Goal: Information Seeking & Learning: Learn about a topic

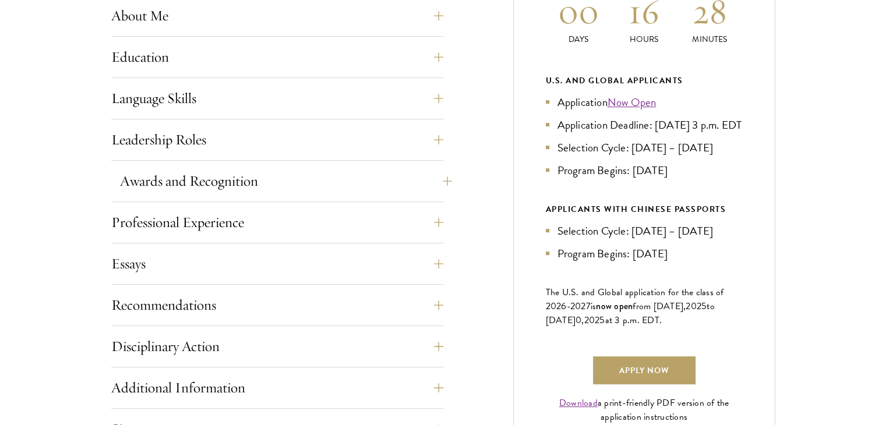
scroll to position [699, 0]
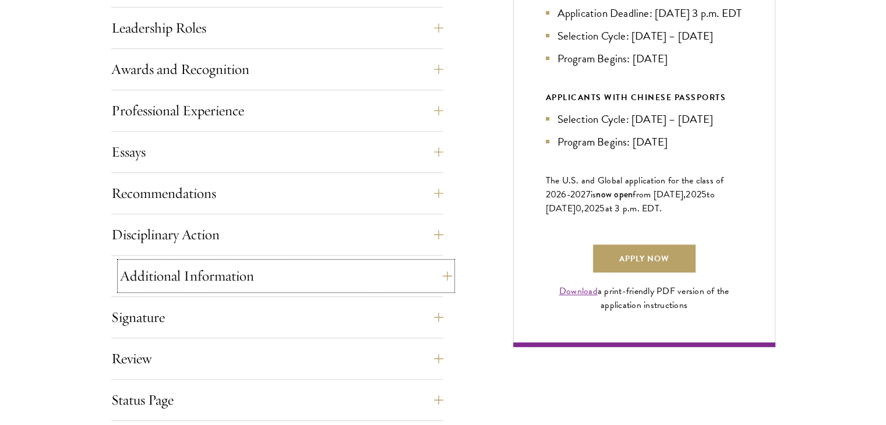
click at [347, 278] on button "Additional Information" at bounding box center [286, 276] width 332 height 28
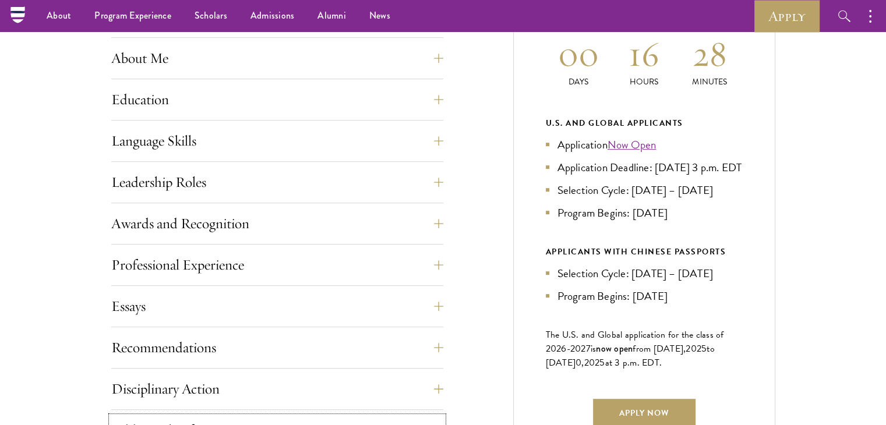
scroll to position [466, 0]
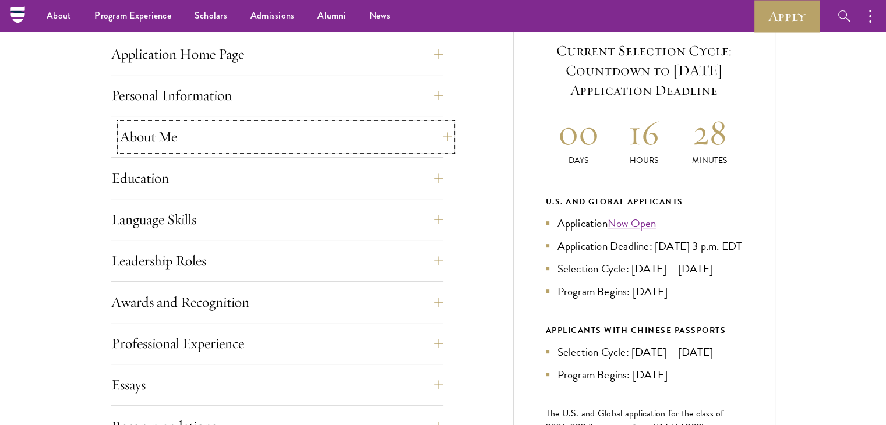
click at [333, 140] on button "About Me" at bounding box center [286, 137] width 332 height 28
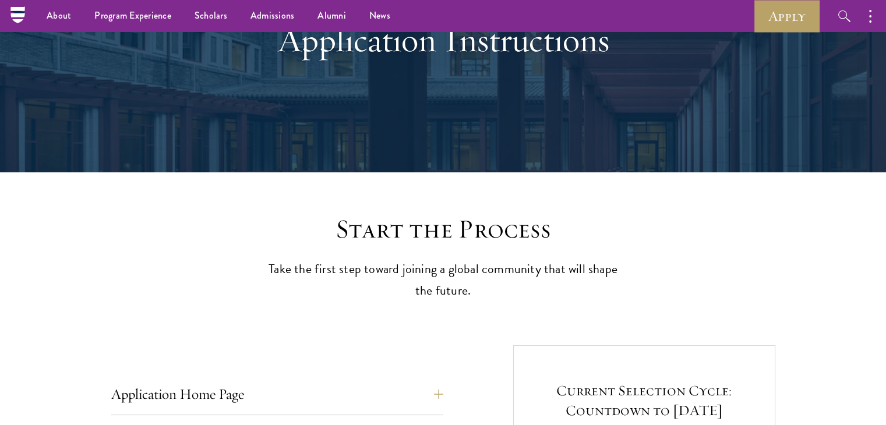
scroll to position [0, 0]
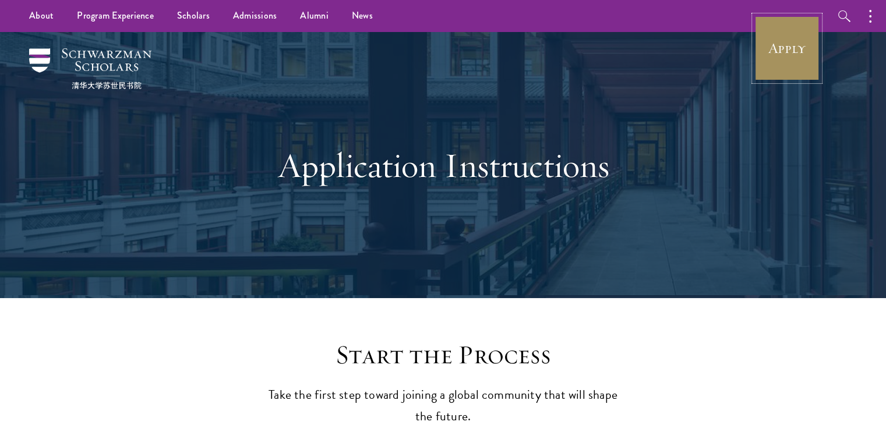
click at [773, 63] on link "Apply" at bounding box center [786, 48] width 65 height 65
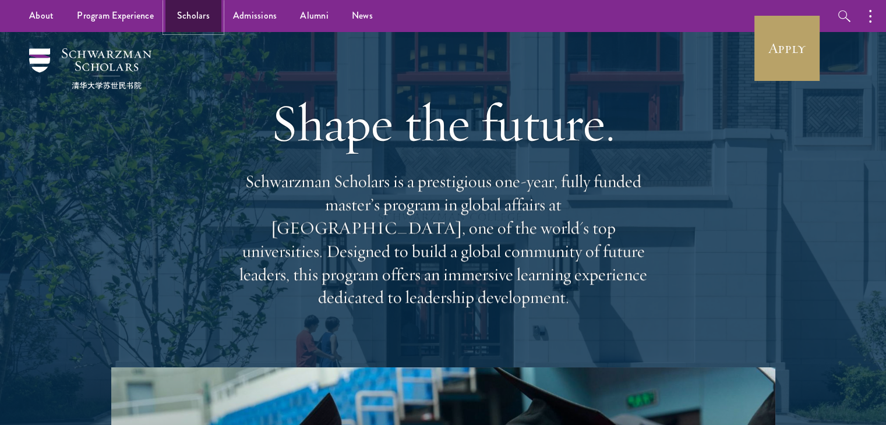
click at [182, 15] on link "Scholars" at bounding box center [193, 16] width 56 height 32
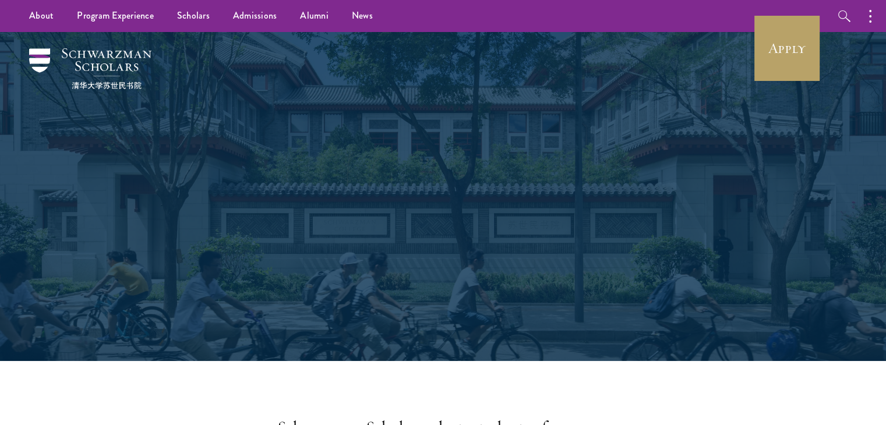
scroll to position [207, 0]
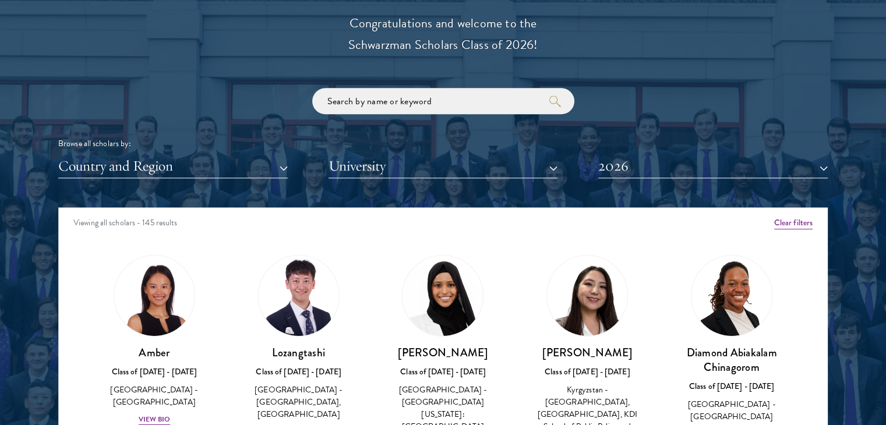
scroll to position [1572, 0]
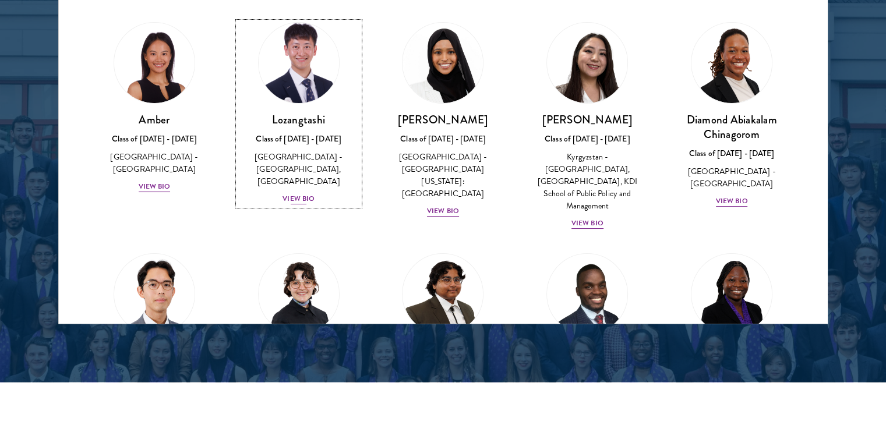
click at [306, 122] on h3 "Lozangtashi" at bounding box center [298, 119] width 121 height 15
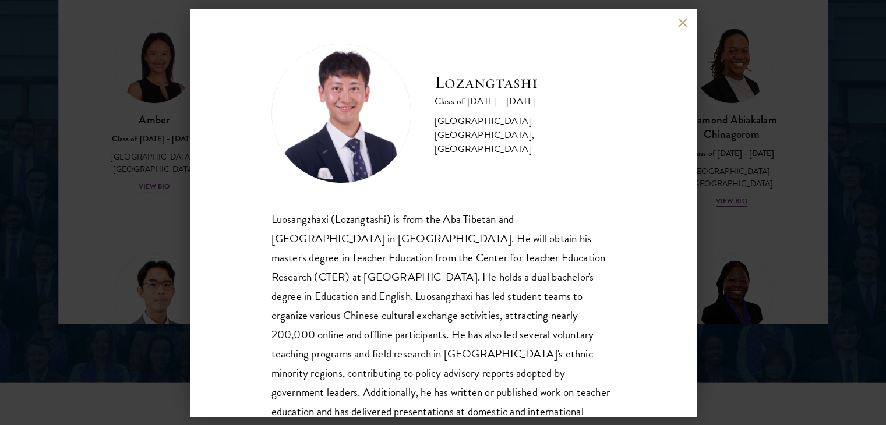
scroll to position [59, 0]
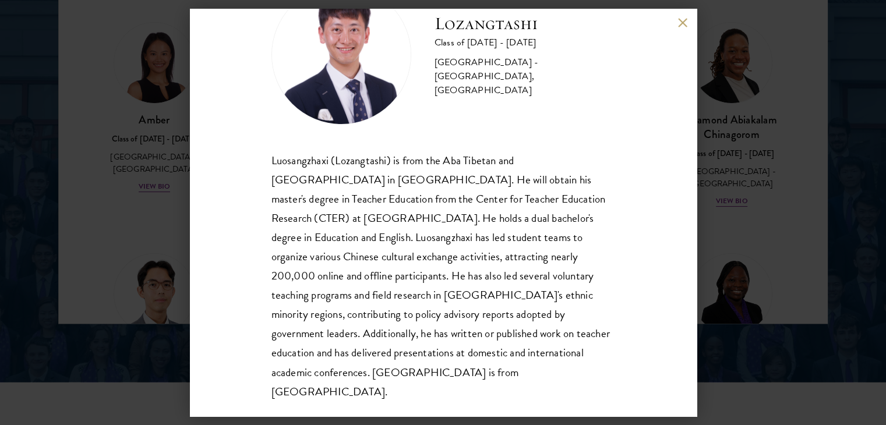
click at [679, 19] on button at bounding box center [683, 22] width 10 height 10
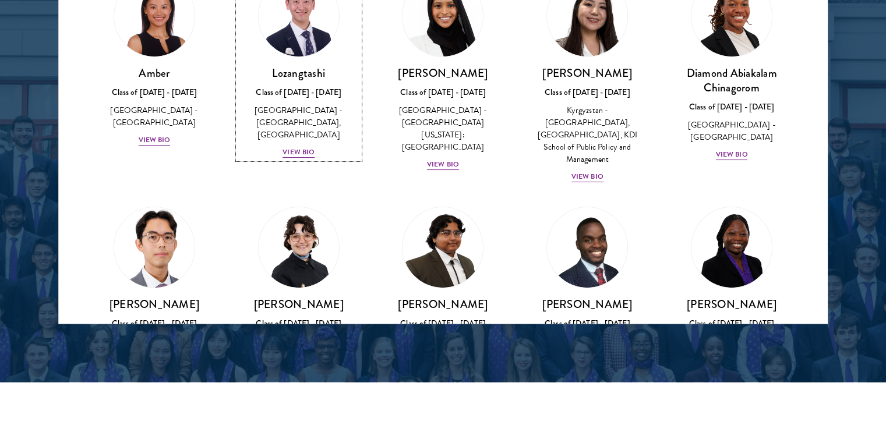
scroll to position [175, 0]
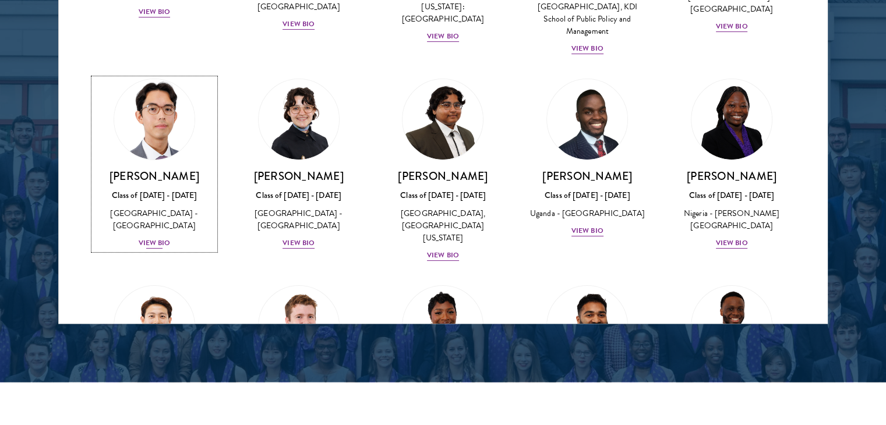
click at [181, 101] on img at bounding box center [154, 119] width 89 height 89
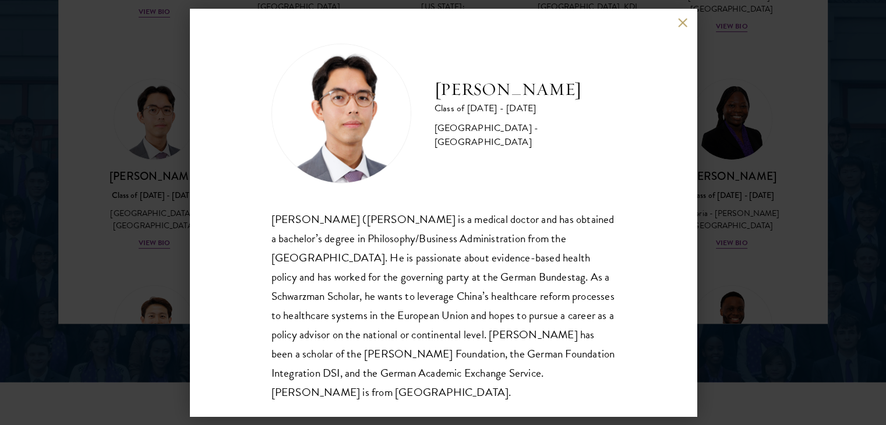
click at [673, 20] on div "Jason Adelhoefer Class of 2025 - 2026 Germany - Berlin Humboldt University Sieg…" at bounding box center [443, 213] width 507 height 408
drag, startPoint x: 677, startPoint y: 19, endPoint x: 687, endPoint y: 25, distance: 12.0
click at [677, 19] on div "Jason Adelhoefer Class of 2025 - 2026 Germany - Berlin Humboldt University Sieg…" at bounding box center [443, 213] width 507 height 408
click at [687, 25] on button at bounding box center [683, 22] width 10 height 10
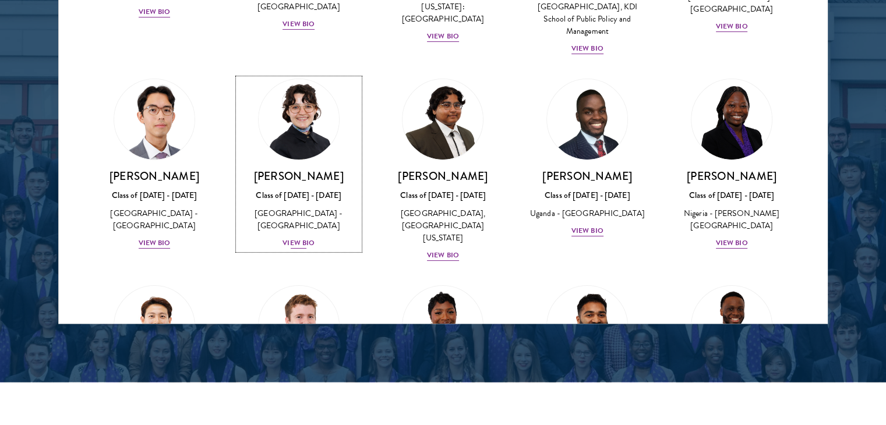
click at [298, 137] on img at bounding box center [299, 119] width 89 height 89
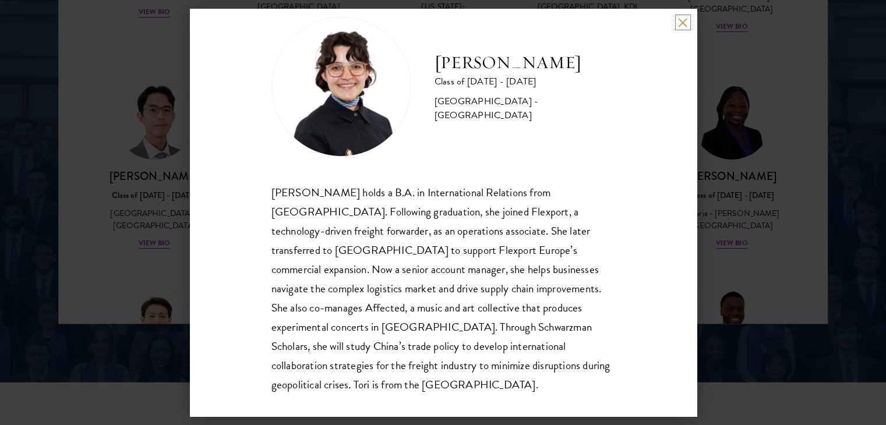
scroll to position [40, 0]
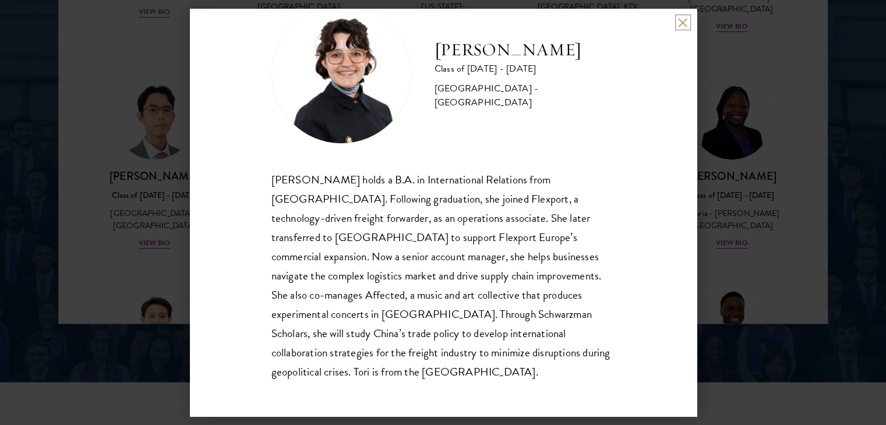
click at [684, 17] on button at bounding box center [683, 22] width 10 height 10
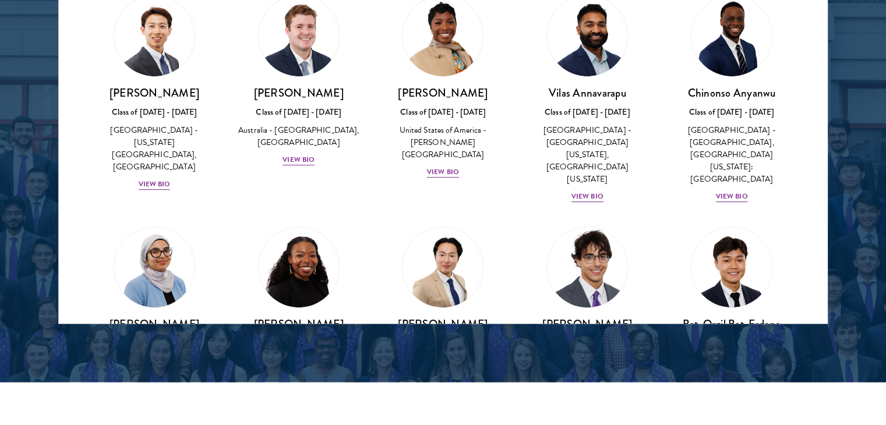
scroll to position [466, 0]
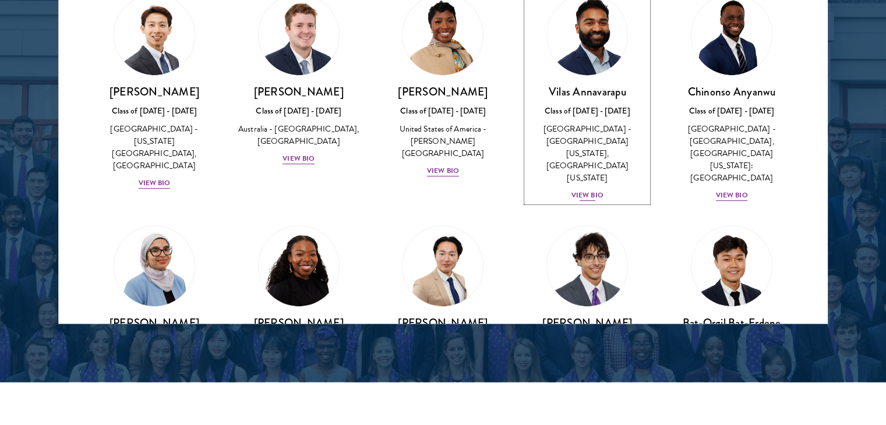
click at [580, 149] on div "Vilas Annavarapu Class of 2025 - 2026 United States of America - University of …" at bounding box center [587, 143] width 121 height 118
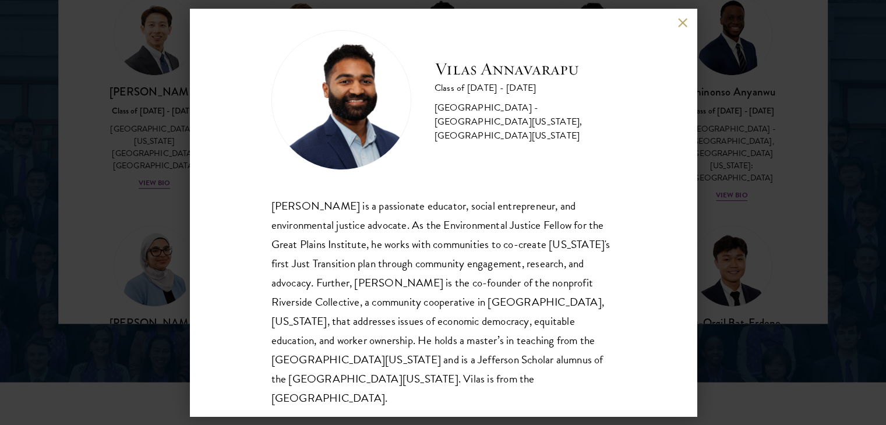
scroll to position [20, 0]
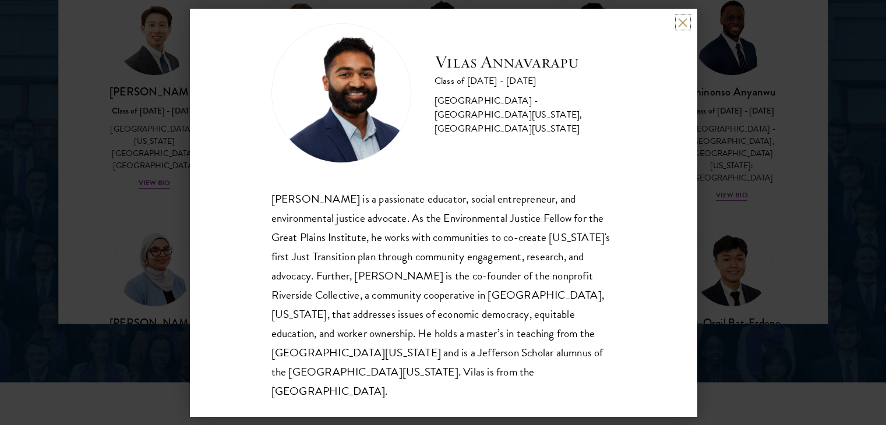
click at [685, 20] on button at bounding box center [683, 22] width 10 height 10
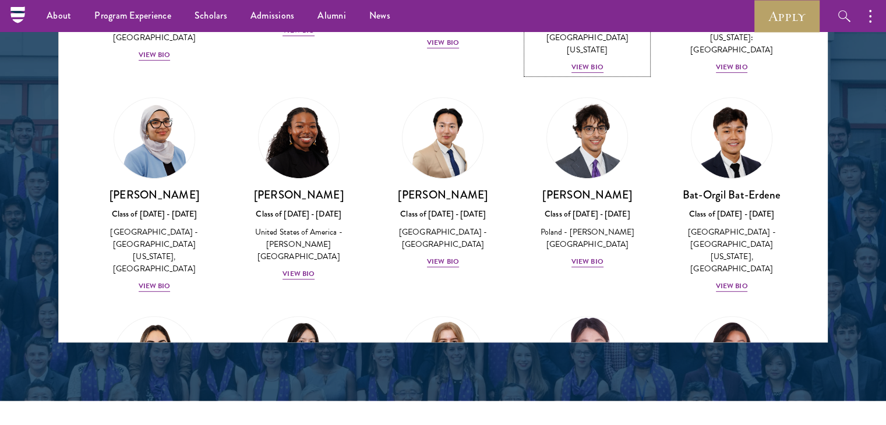
scroll to position [699, 0]
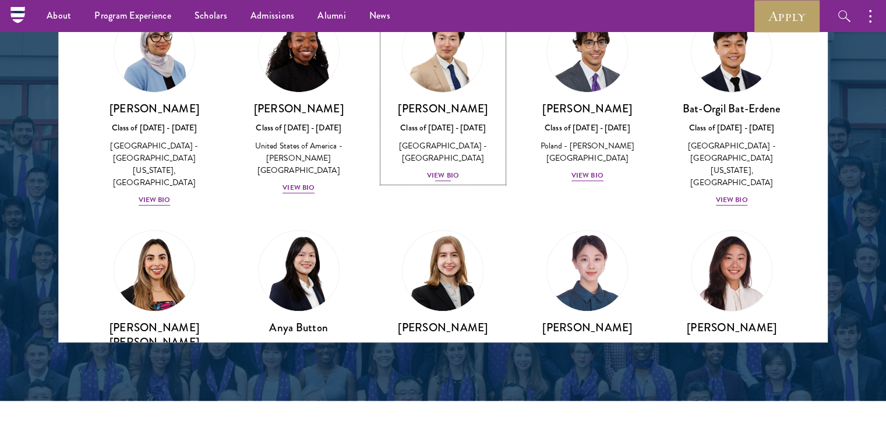
click at [443, 101] on h3 "Joon Baek" at bounding box center [443, 108] width 121 height 15
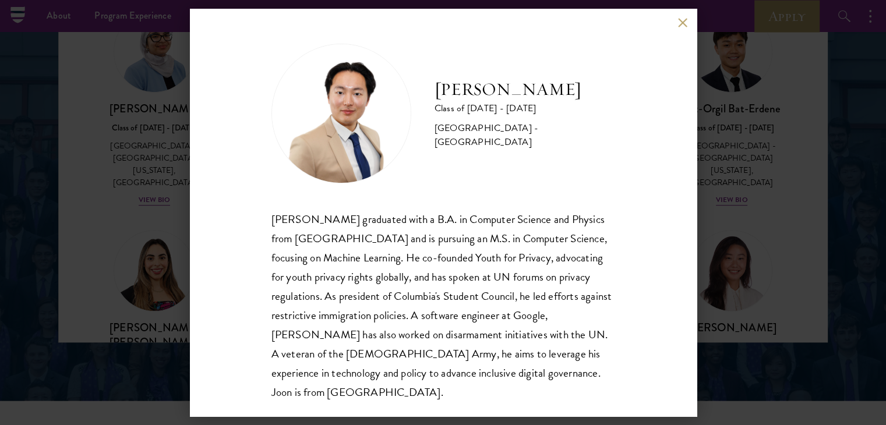
click at [679, 29] on div "Joon Baek Class of 2025 - 2026 South Korea - Columbia University Beom Joon Baek…" at bounding box center [443, 213] width 507 height 408
click at [681, 13] on div "Joon Baek Class of 2025 - 2026 South Korea - Columbia University Beom Joon Baek…" at bounding box center [443, 213] width 507 height 408
click at [676, 24] on div "Joon Baek Class of 2025 - 2026 South Korea - Columbia University Beom Joon Baek…" at bounding box center [443, 213] width 507 height 408
click at [684, 23] on button at bounding box center [683, 22] width 10 height 10
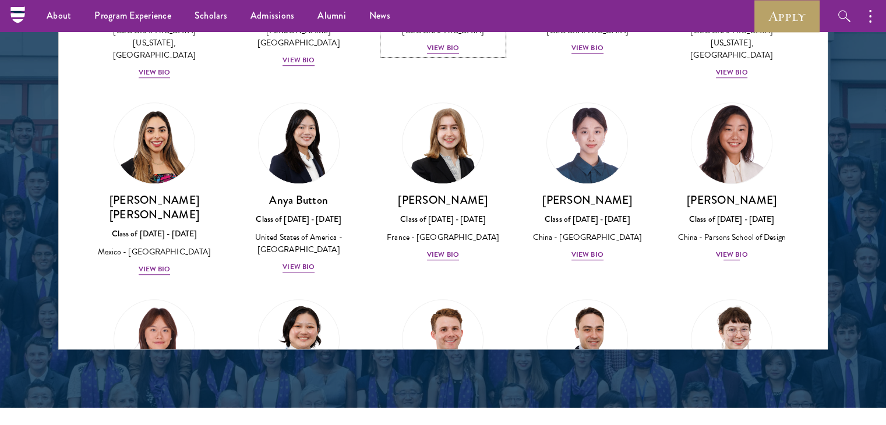
scroll to position [913, 0]
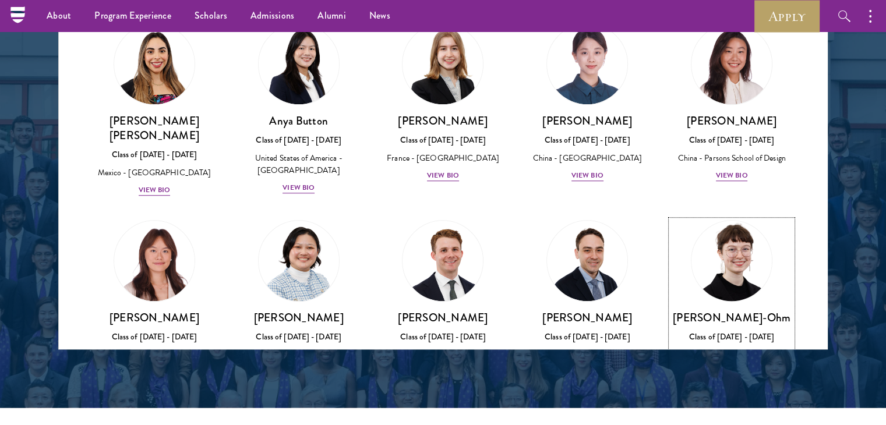
click at [725, 312] on div "Ottilie Cooper-Ohm Class of 2025 - 2026 United States of America - University o…" at bounding box center [731, 362] width 121 height 105
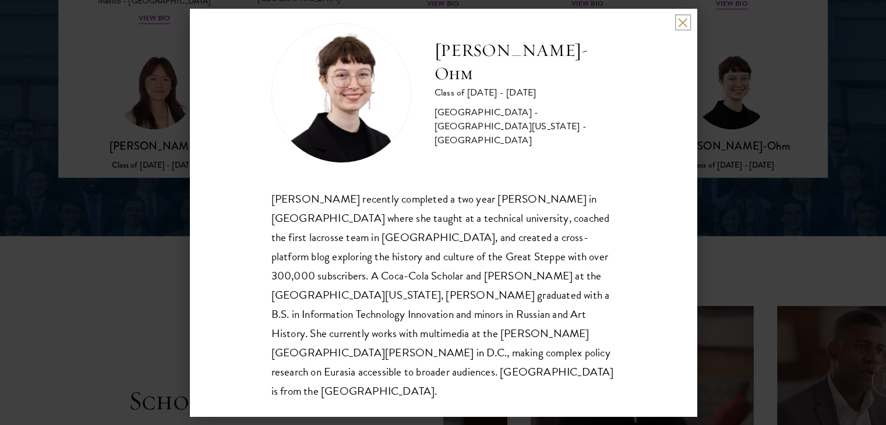
scroll to position [1721, 0]
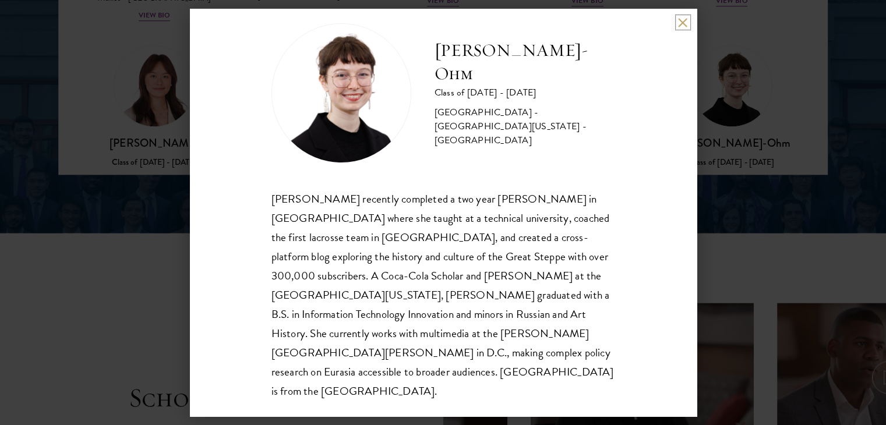
click at [680, 26] on button at bounding box center [683, 22] width 10 height 10
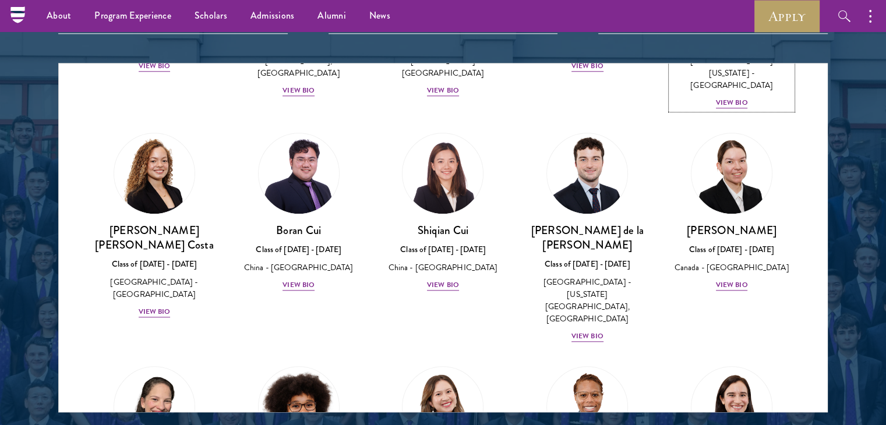
scroll to position [1262, 0]
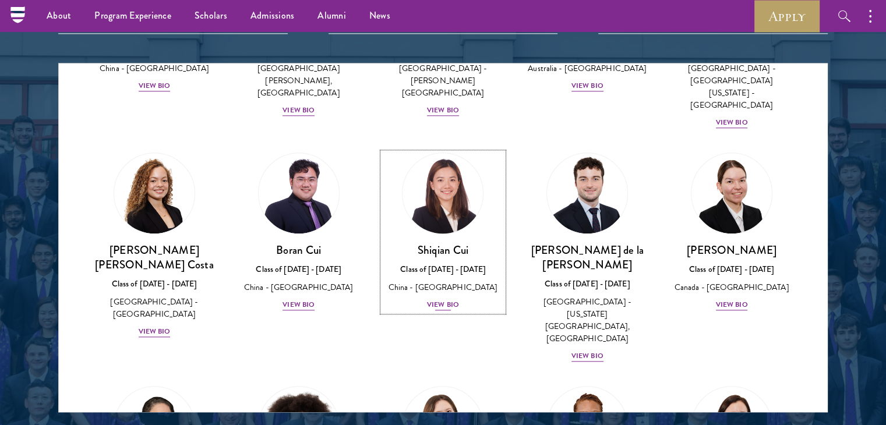
click at [454, 153] on link "Shiqian Cui Class of 2025 - 2026 China - Tufts University View Bio" at bounding box center [443, 232] width 121 height 159
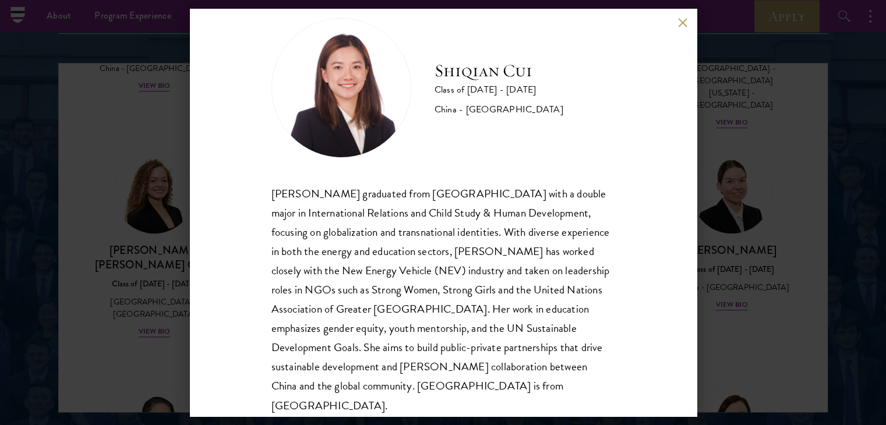
scroll to position [40, 0]
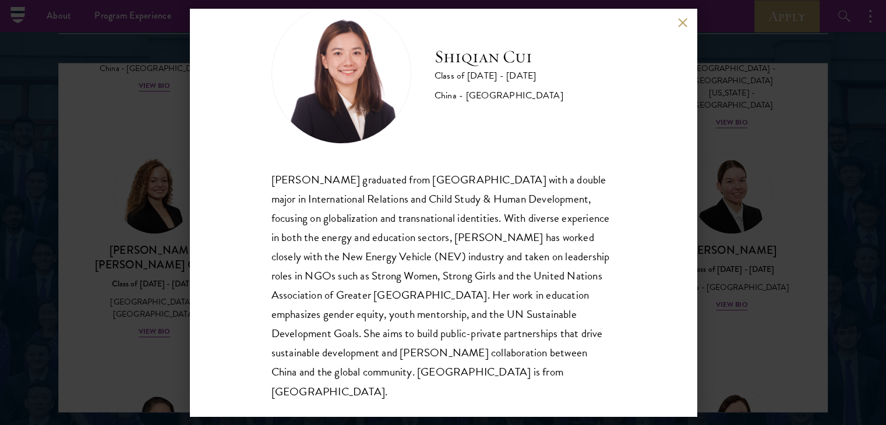
click at [686, 15] on div "Shiqian Cui Class of 2025 - 2026 China - Tufts University Shiqian Cui graduated…" at bounding box center [443, 213] width 507 height 408
click at [685, 22] on button at bounding box center [683, 22] width 10 height 10
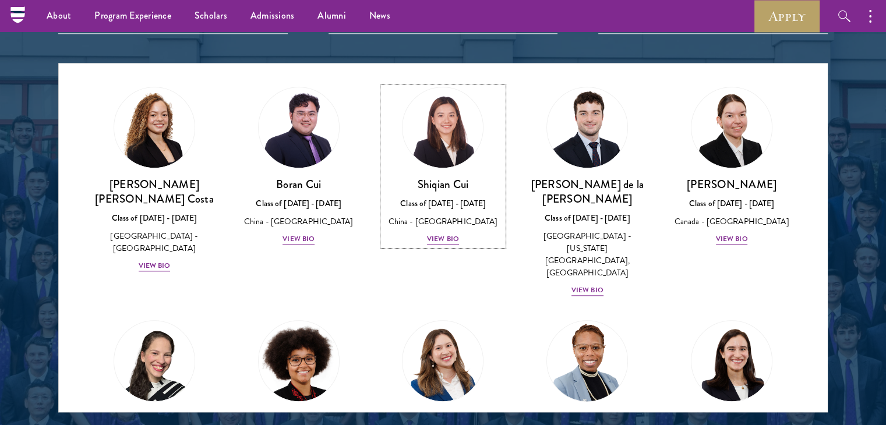
scroll to position [1379, 0]
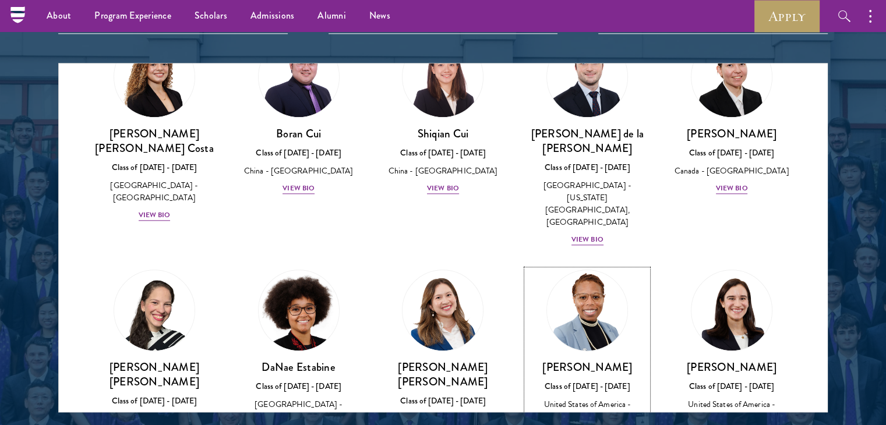
click at [591, 360] on h3 "Eboni Freeman" at bounding box center [587, 367] width 121 height 15
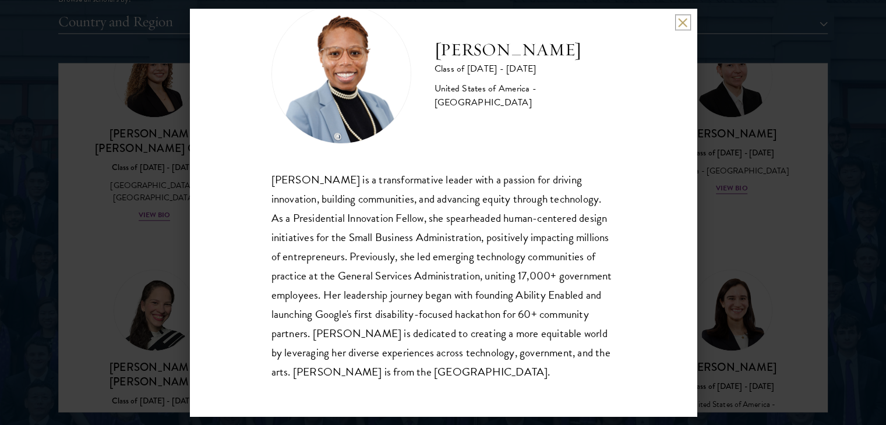
scroll to position [1658, 0]
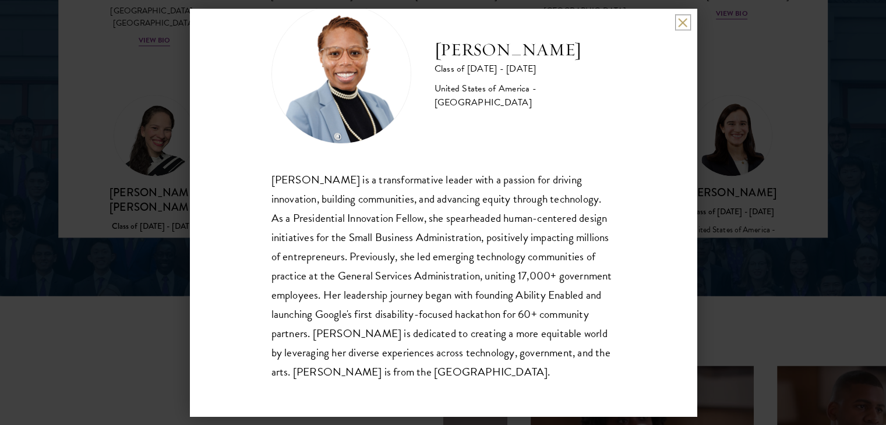
click at [683, 26] on button at bounding box center [683, 22] width 10 height 10
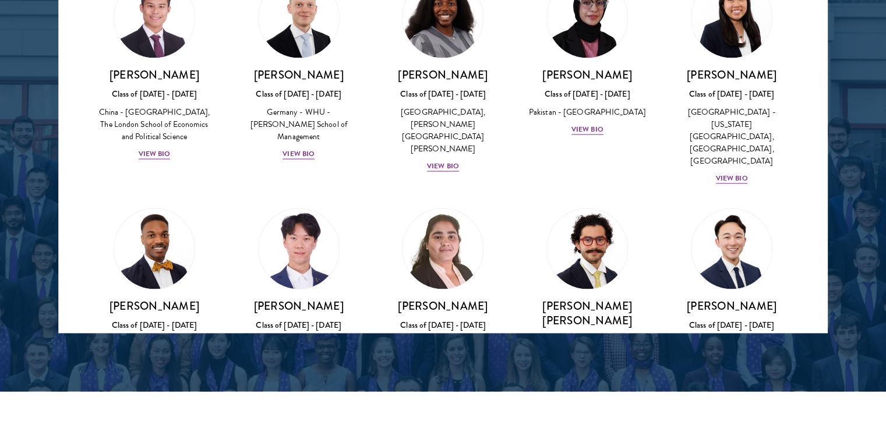
scroll to position [2387, 0]
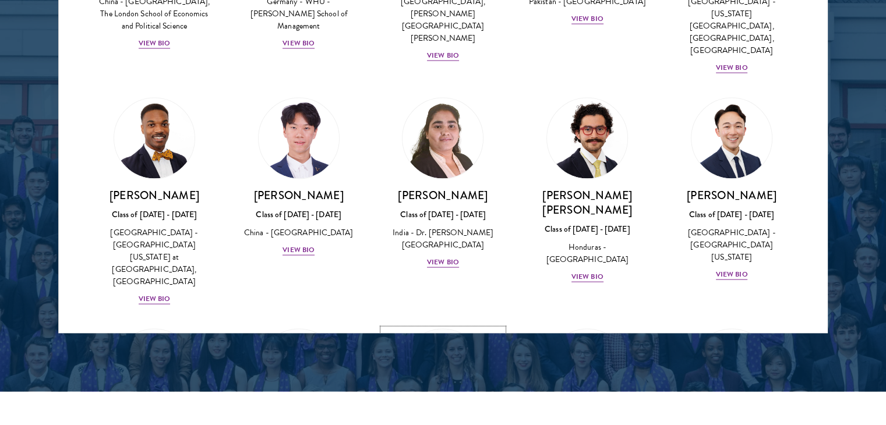
click at [457, 329] on link "Fiona Koh Class of 2025 - 2026 Switzerland - Manhattan University, University o…" at bounding box center [443, 420] width 121 height 183
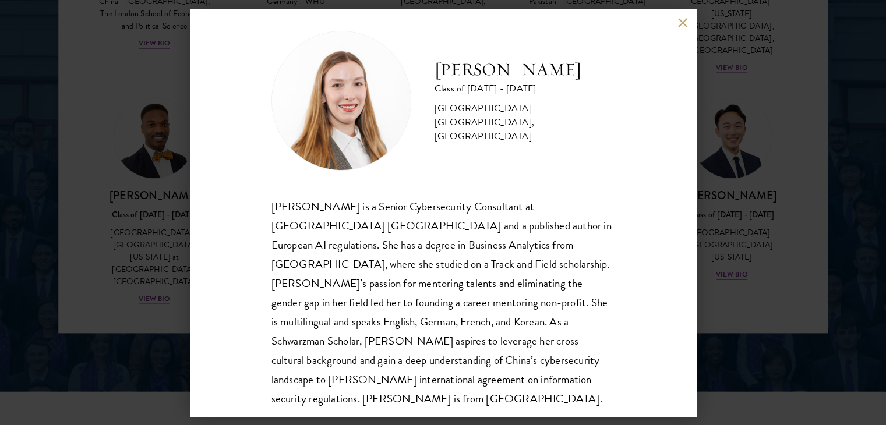
scroll to position [20, 0]
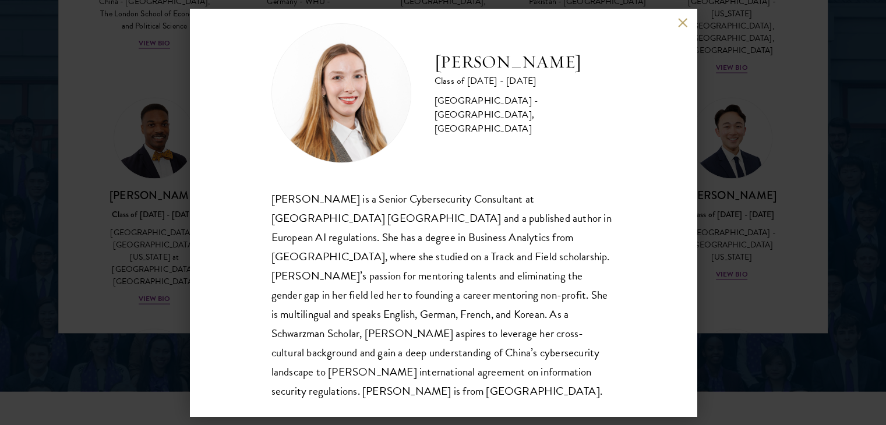
click at [683, 29] on div "Fiona Koh Class of 2025 - 2026 Switzerland - Manhattan University, University o…" at bounding box center [443, 213] width 507 height 408
click at [684, 17] on button at bounding box center [683, 22] width 10 height 10
